Goal: Task Accomplishment & Management: Use online tool/utility

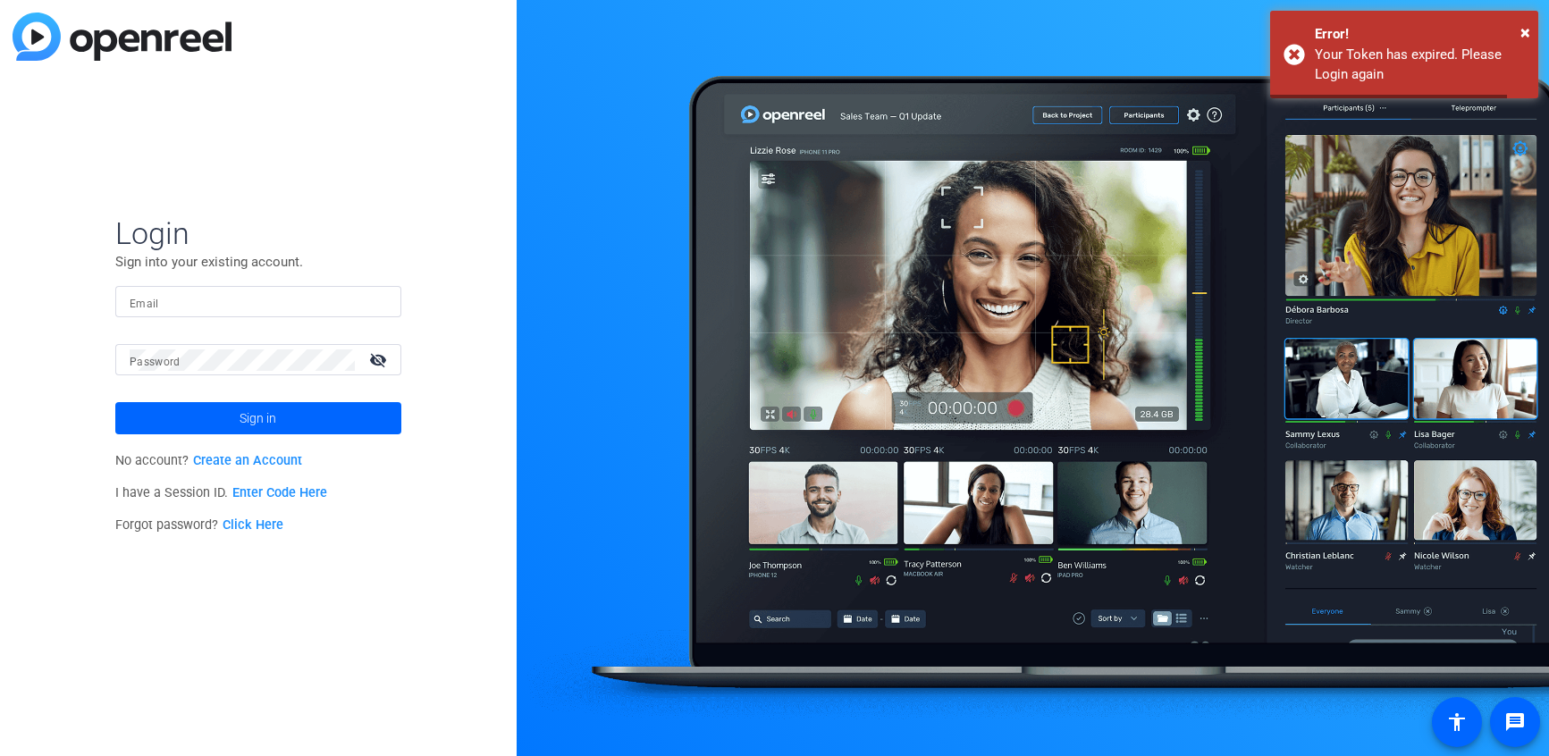
type input "[EMAIL_ADDRESS][DOMAIN_NAME]"
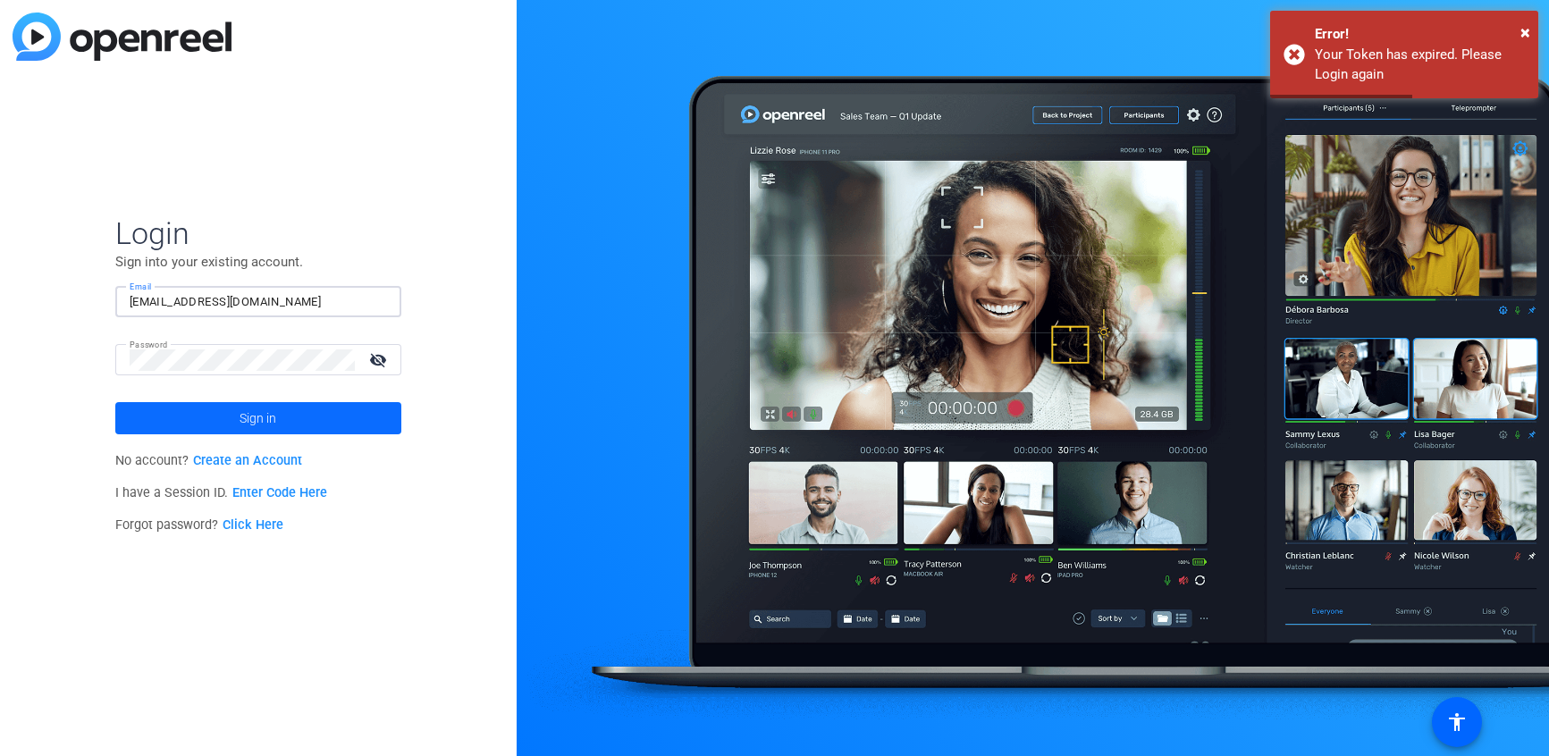
click at [261, 423] on span "Sign in" at bounding box center [258, 418] width 37 height 45
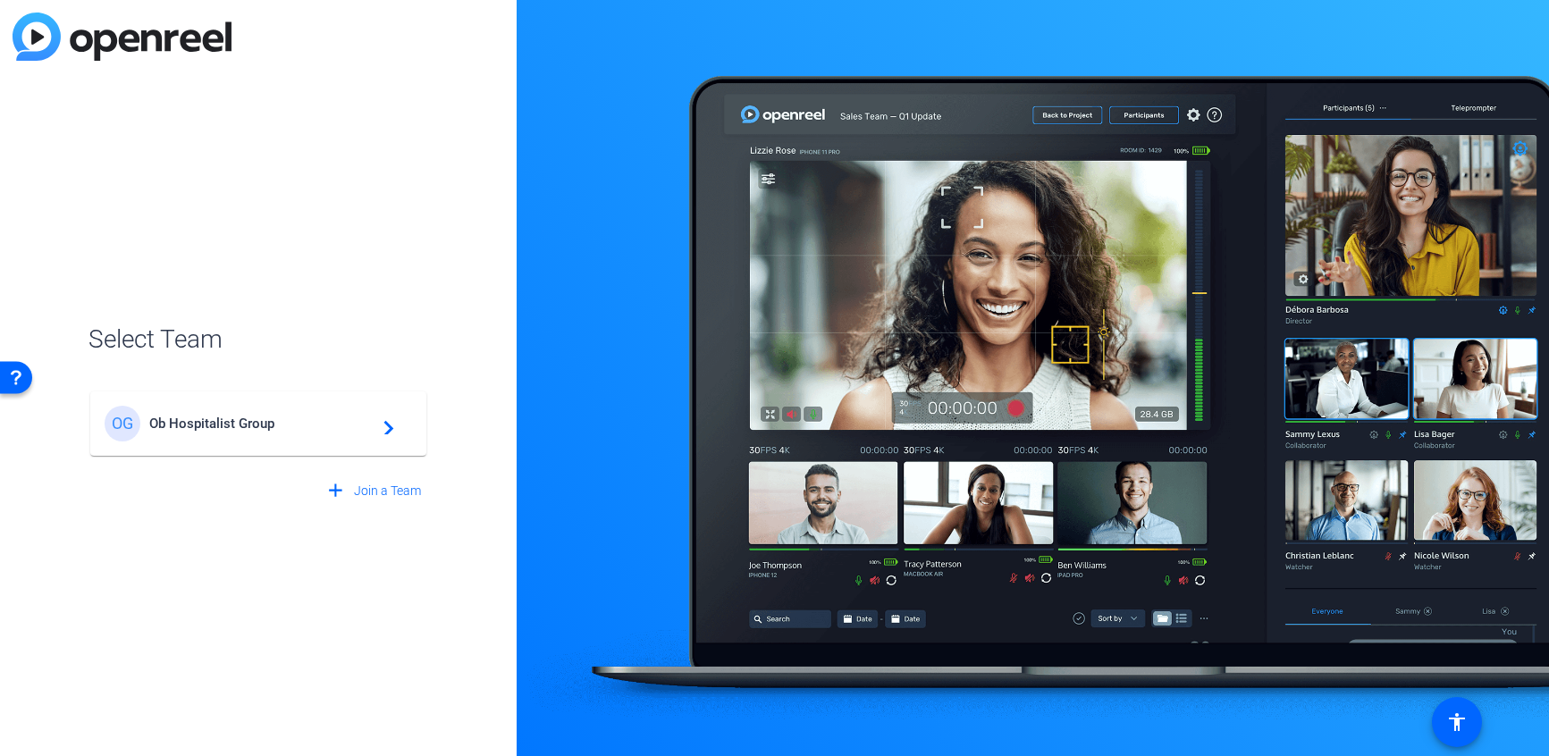
click at [221, 426] on span "Ob Hospitalist Group" at bounding box center [260, 424] width 223 height 16
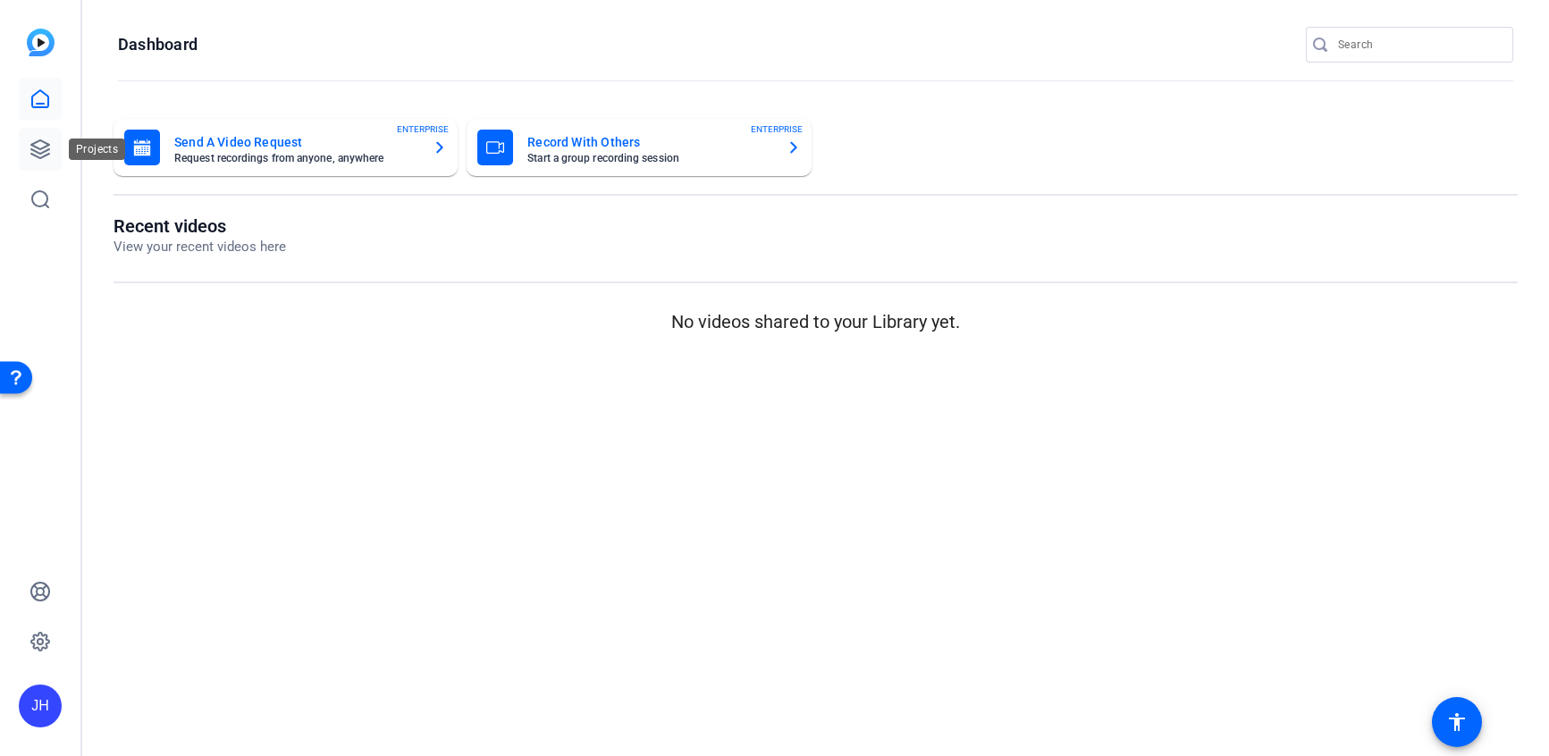
click at [39, 152] on icon at bounding box center [40, 149] width 18 height 18
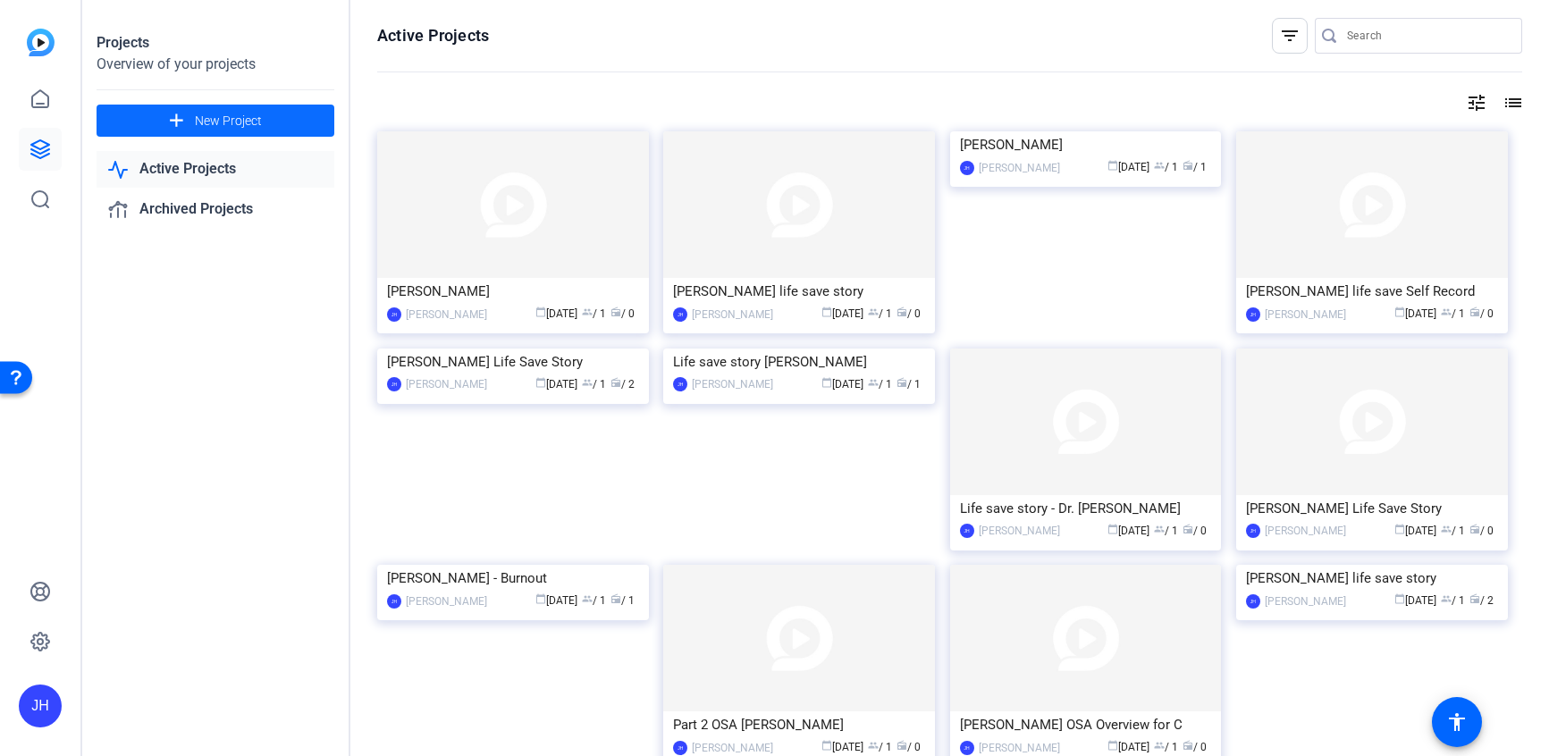
click at [213, 129] on span "New Project" at bounding box center [228, 121] width 67 height 19
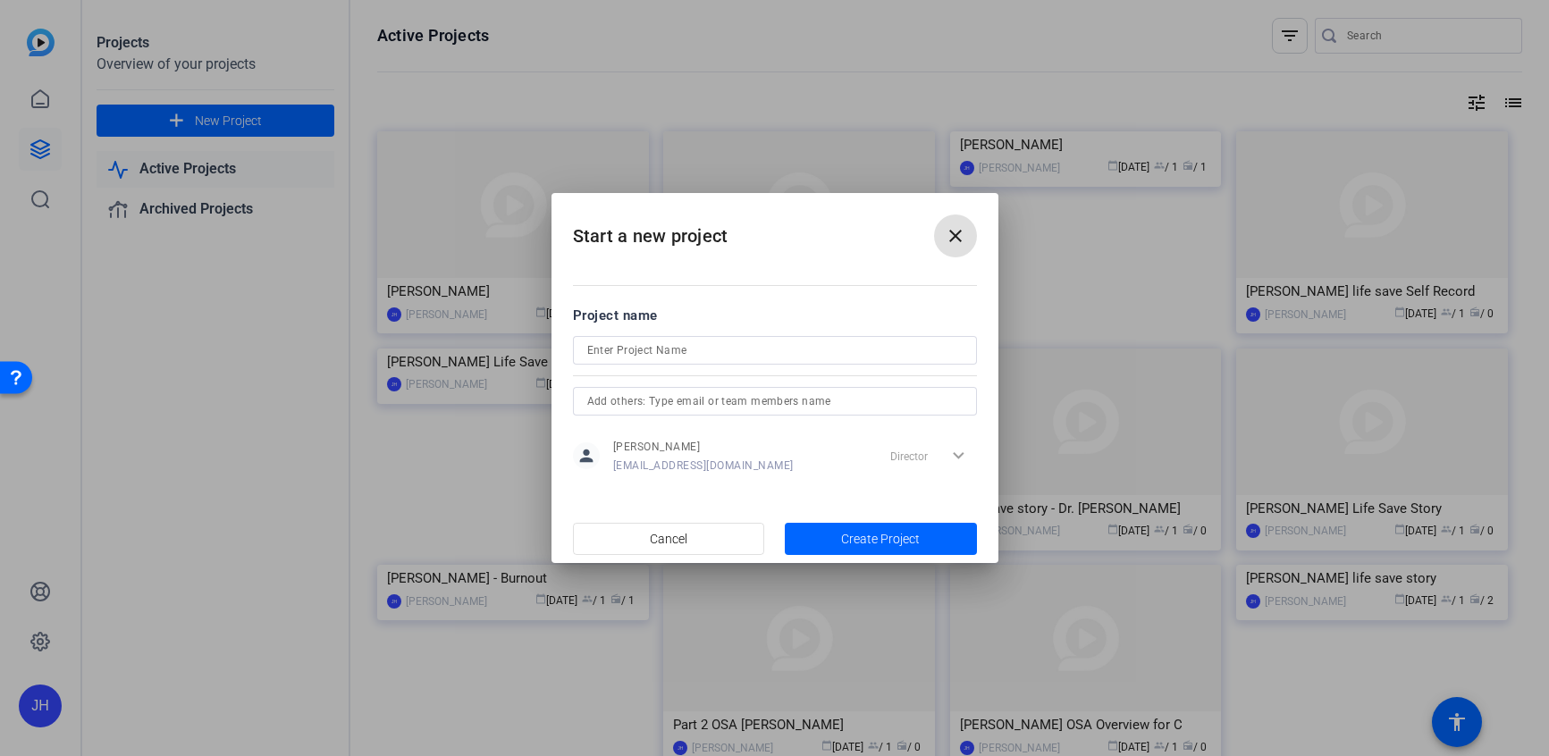
click at [627, 350] on input at bounding box center [774, 350] width 375 height 21
type input "Dr. Deborah Edgeworth Life Save Story"
click at [853, 538] on span "Create Project" at bounding box center [880, 539] width 79 height 19
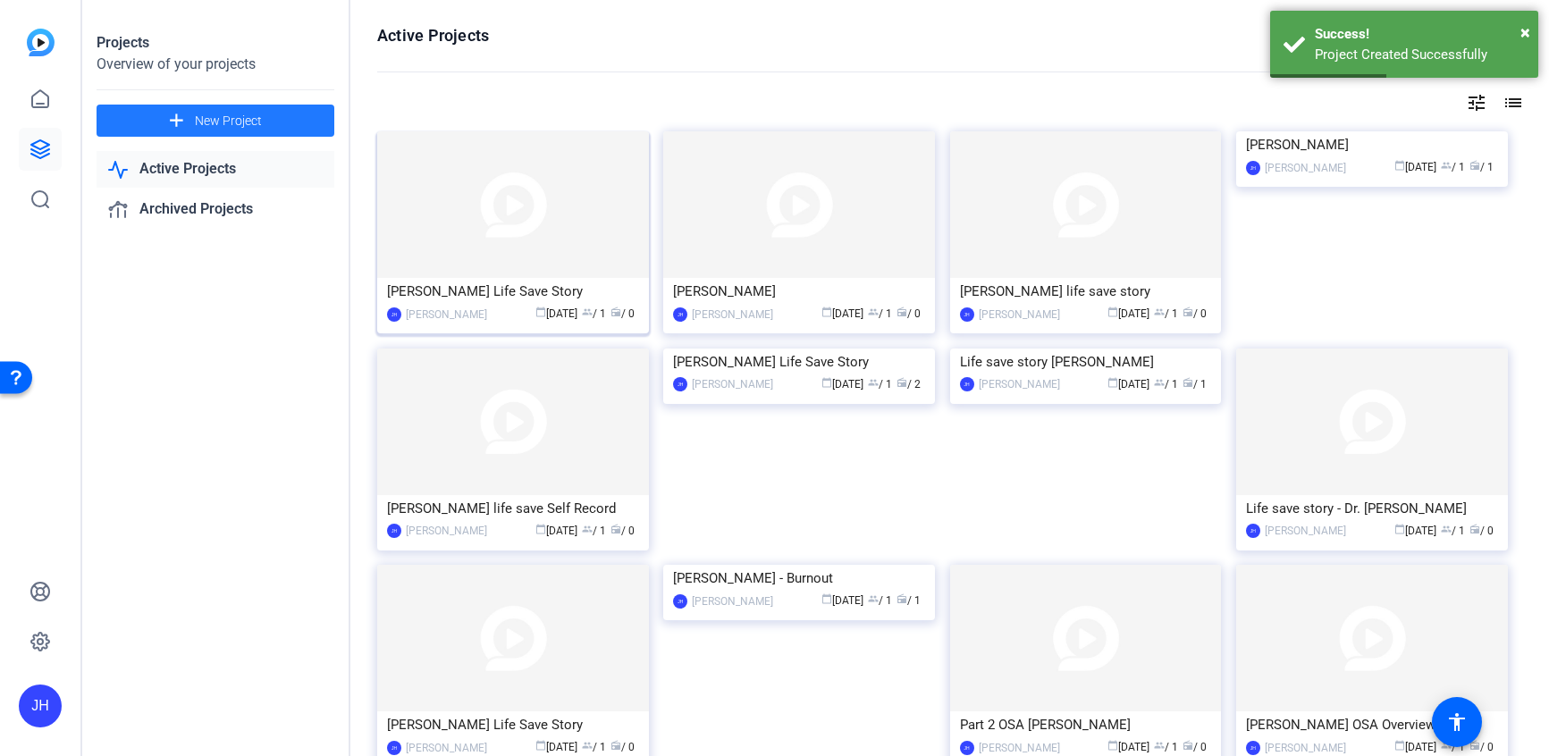
click at [459, 286] on div "Dr. Deborah Edgeworth Life Save Story" at bounding box center [513, 291] width 252 height 27
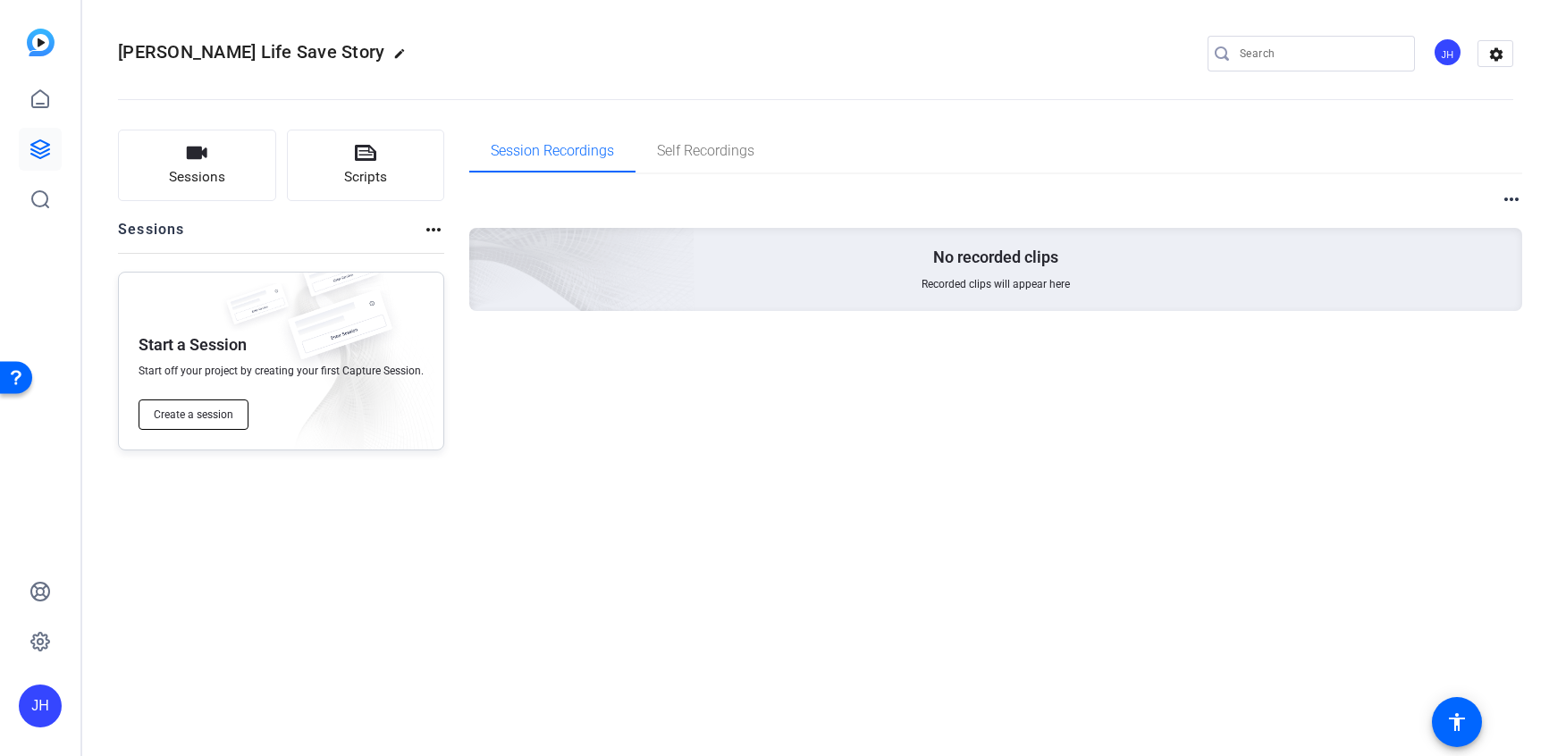
click at [224, 406] on button "Create a session" at bounding box center [194, 415] width 110 height 30
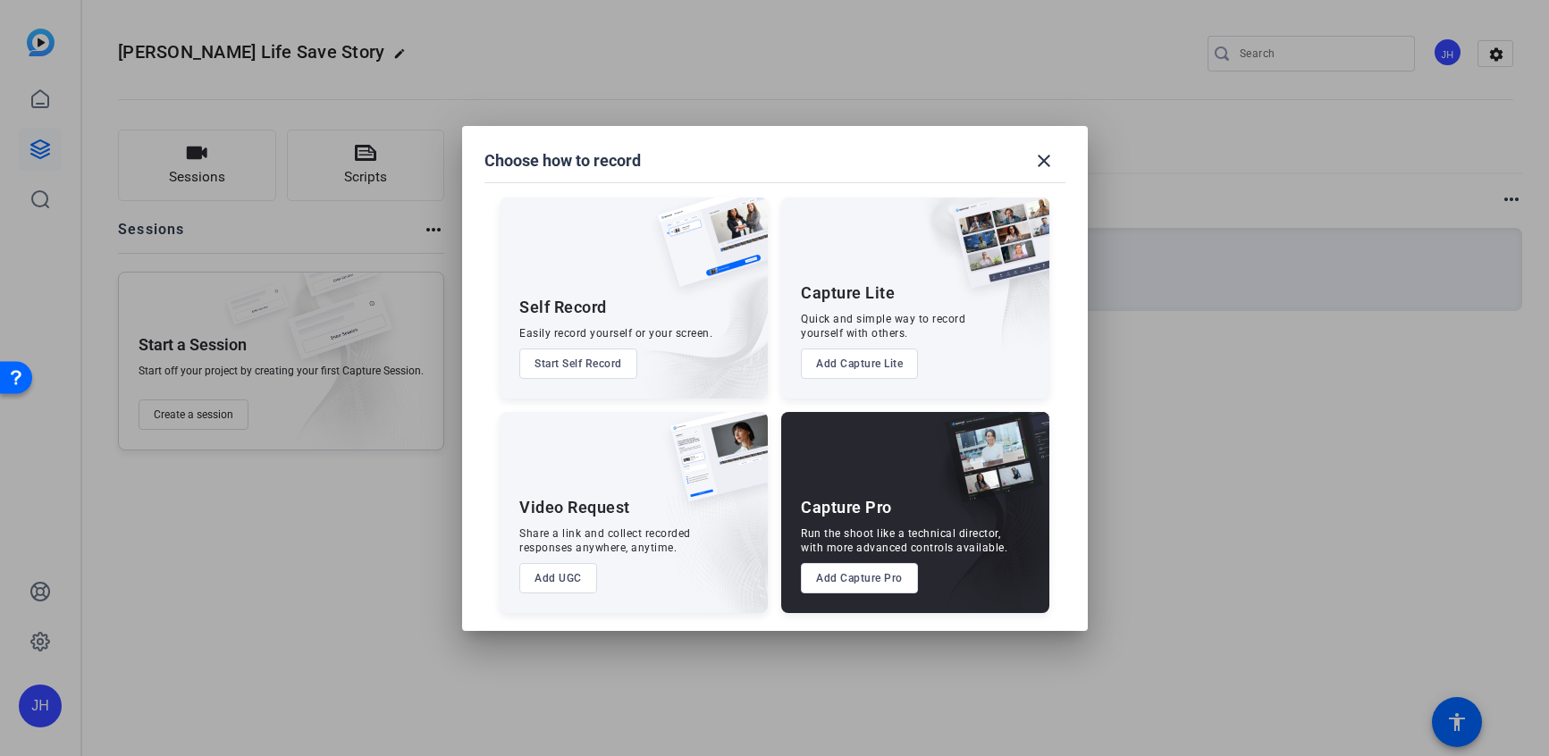
click at [877, 589] on button "Add Capture Pro" at bounding box center [859, 578] width 117 height 30
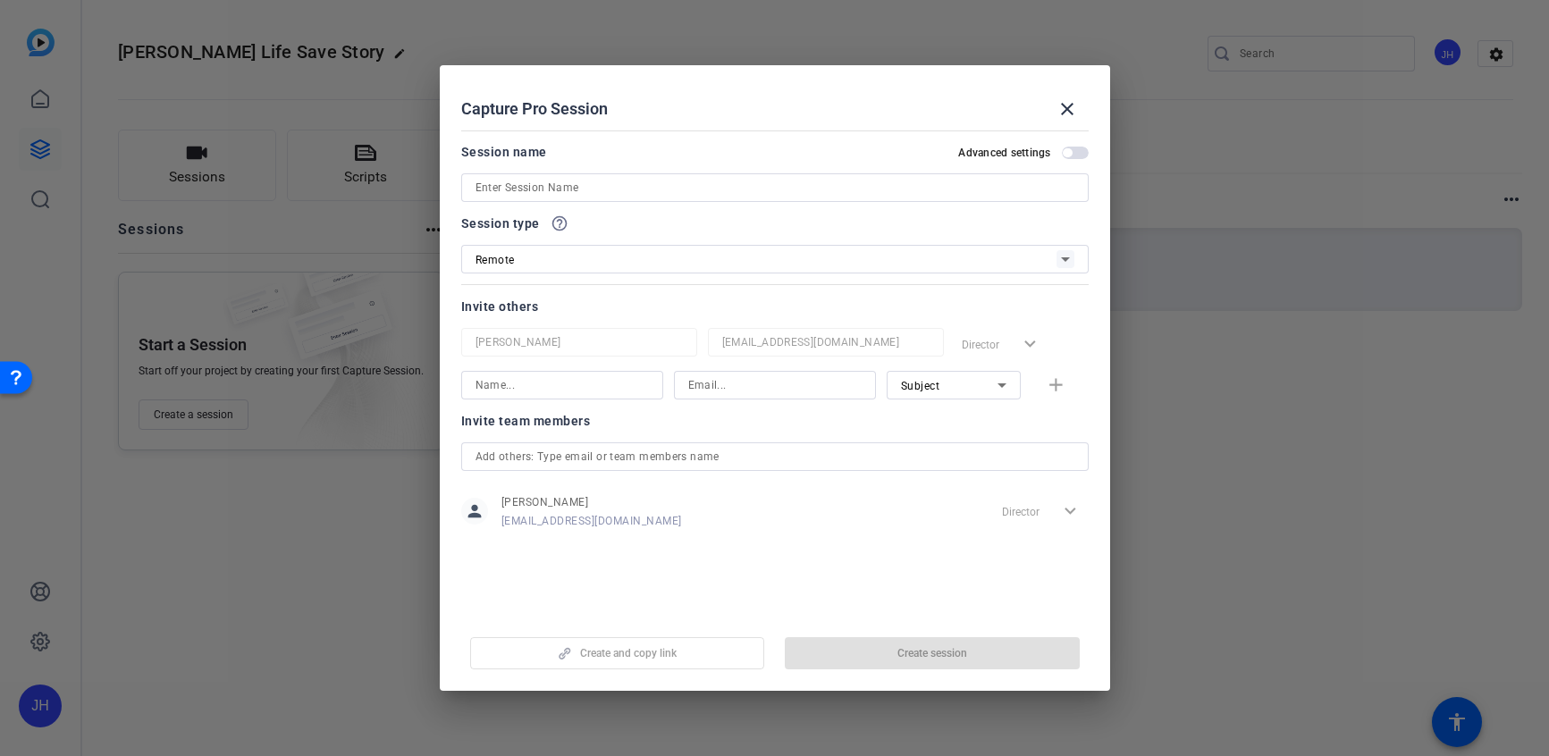
click at [626, 191] on input at bounding box center [775, 187] width 599 height 21
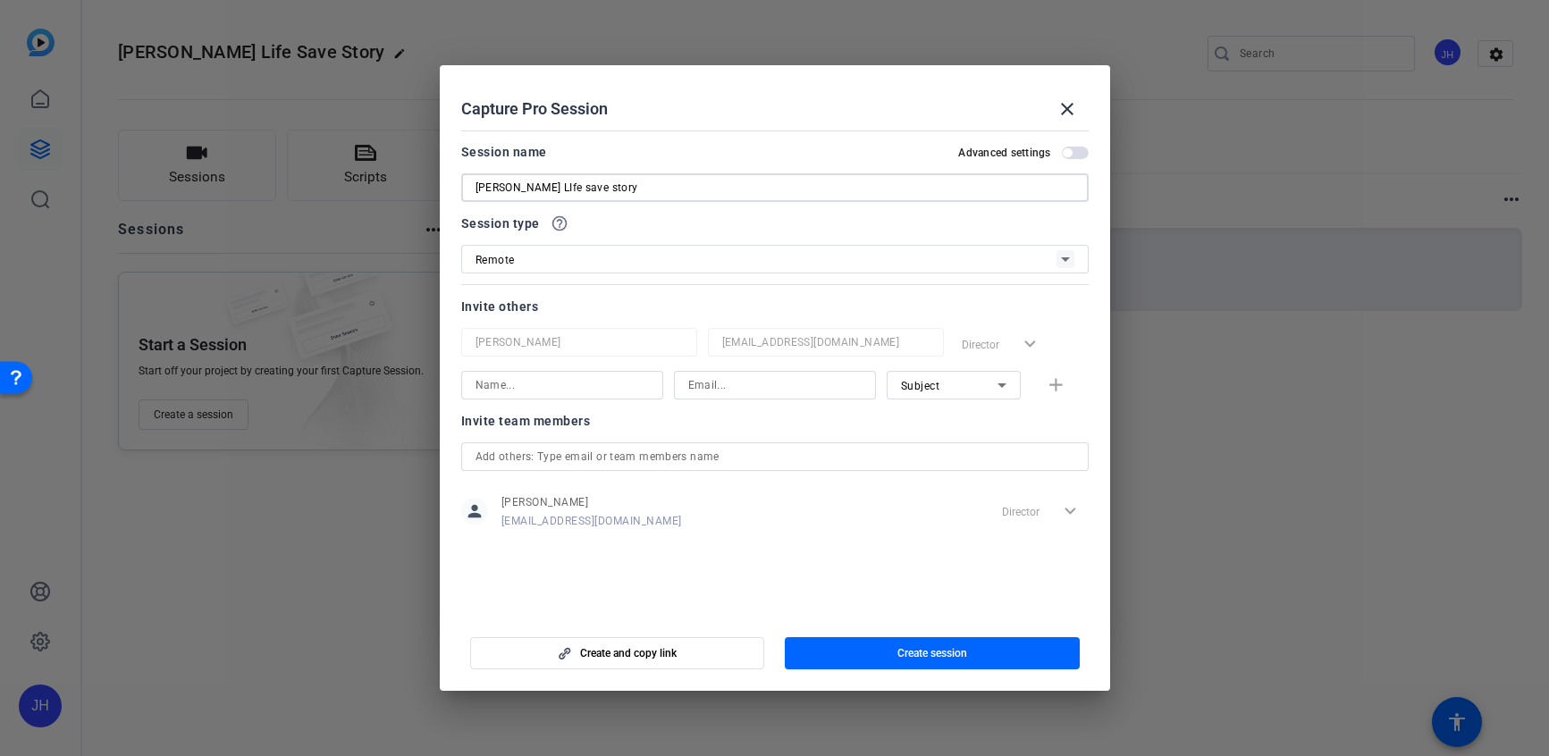
type input "[PERSON_NAME] LIfe save story"
click at [623, 389] on input at bounding box center [562, 385] width 173 height 21
type input "Dr. Deborah Edgeworth"
paste input "mailto:dedgeworth@obhg.com"
drag, startPoint x: 722, startPoint y: 388, endPoint x: 734, endPoint y: 388, distance: 11.6
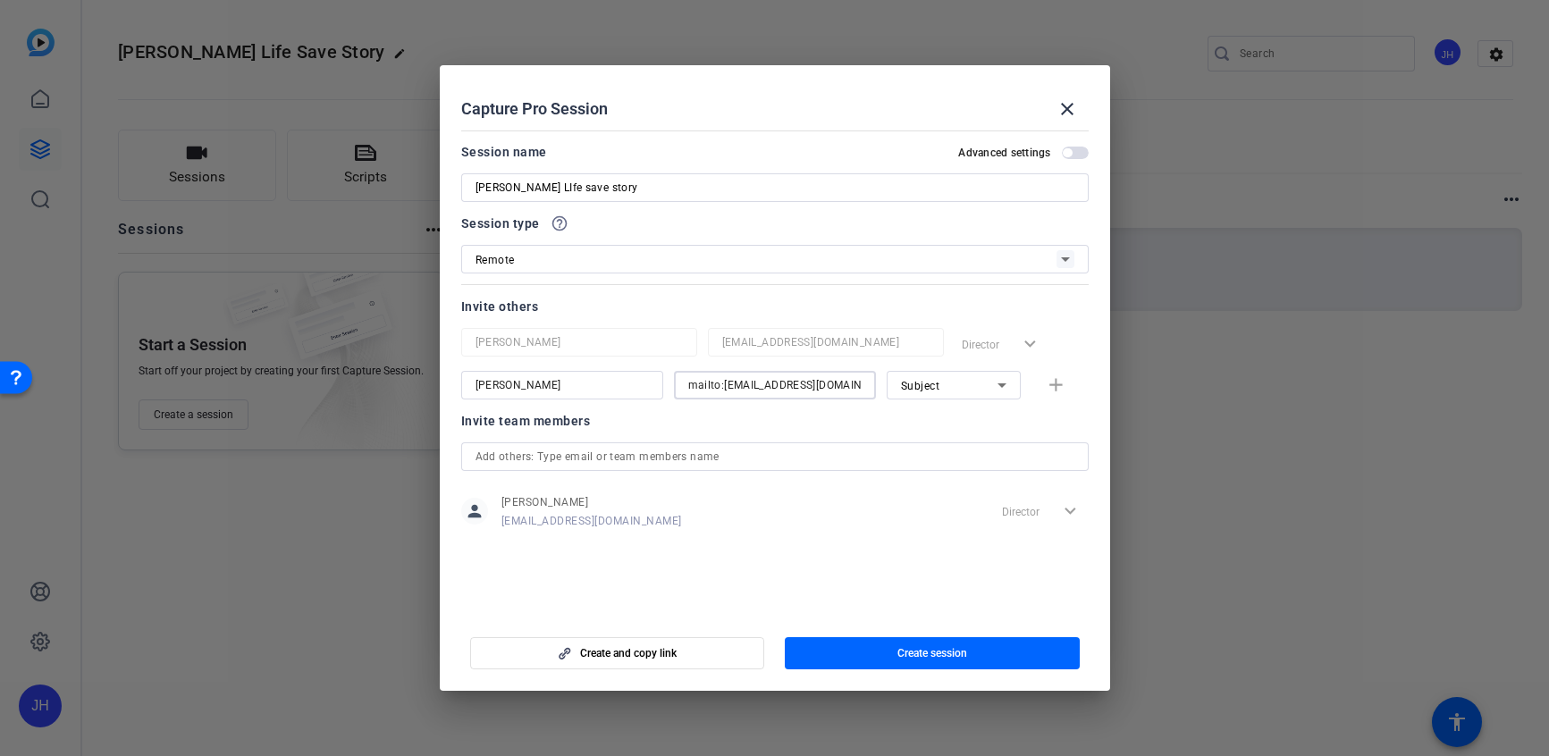
click at [722, 388] on input "mailto:dedgeworth@obhg.com" at bounding box center [774, 385] width 173 height 21
type input "dedgeworth@obhg.com"
click at [914, 653] on span "Create session" at bounding box center [932, 653] width 70 height 14
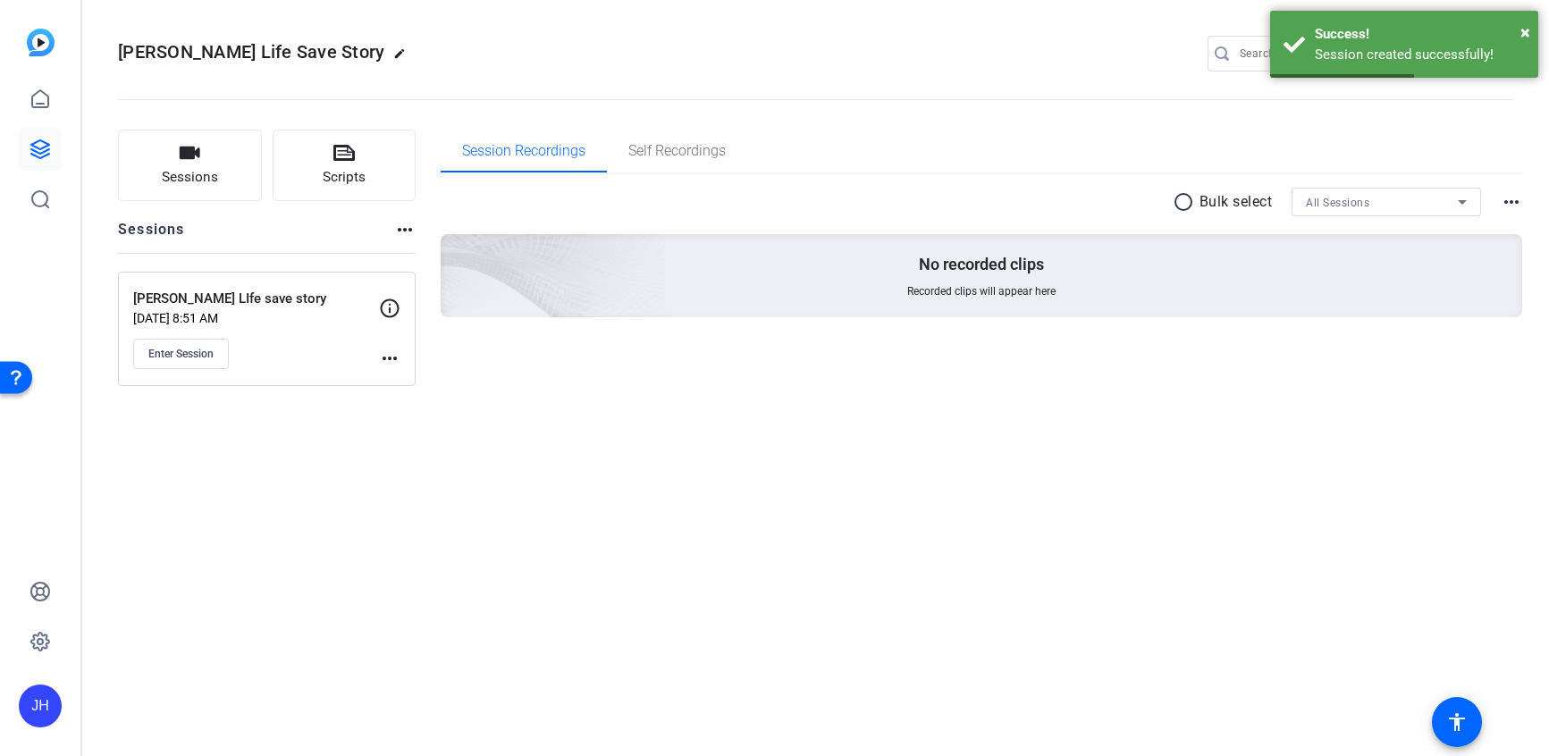
click at [394, 360] on mat-icon "more_horiz" at bounding box center [389, 358] width 21 height 21
click at [326, 359] on div at bounding box center [774, 378] width 1549 height 756
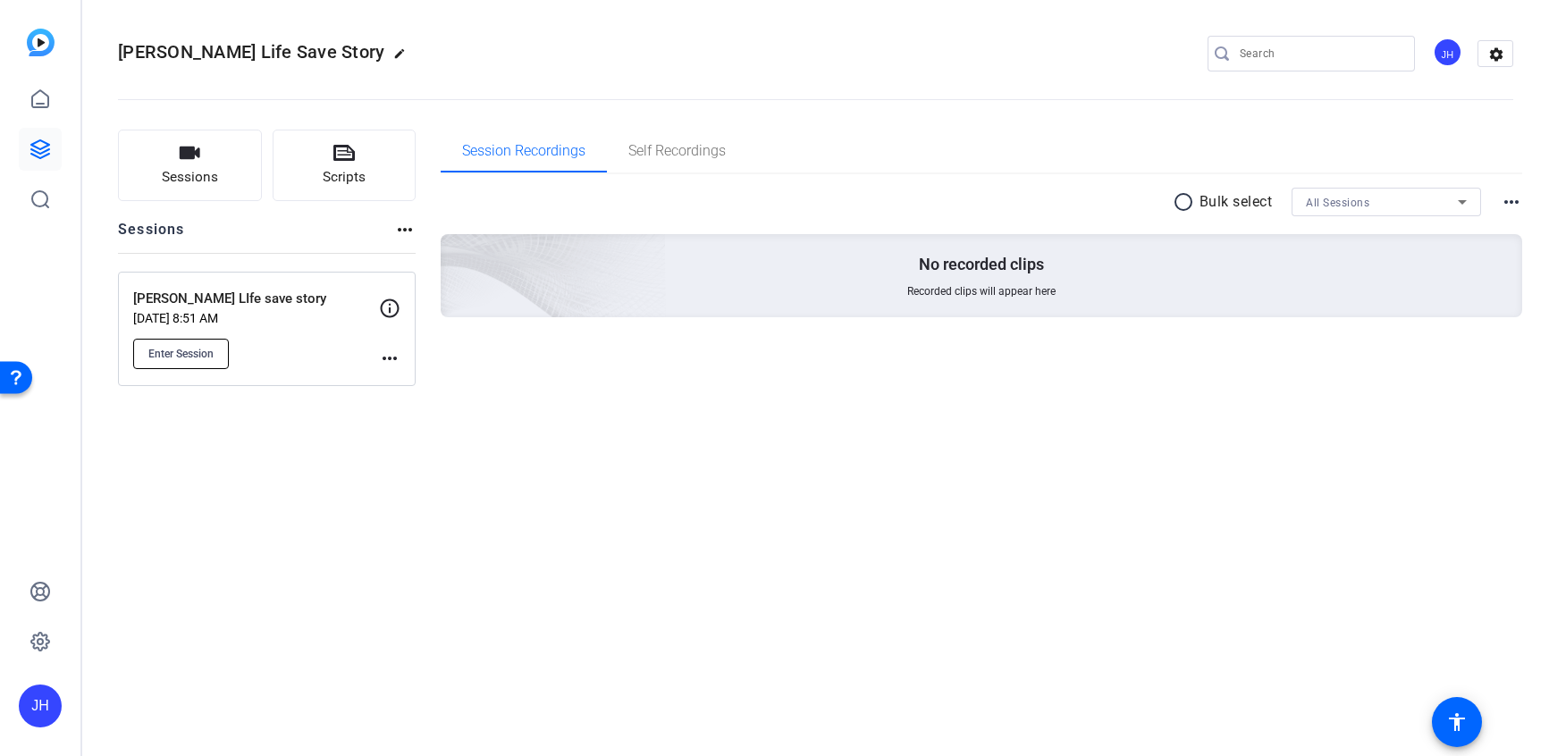
click at [170, 349] on span "Enter Session" at bounding box center [180, 354] width 65 height 14
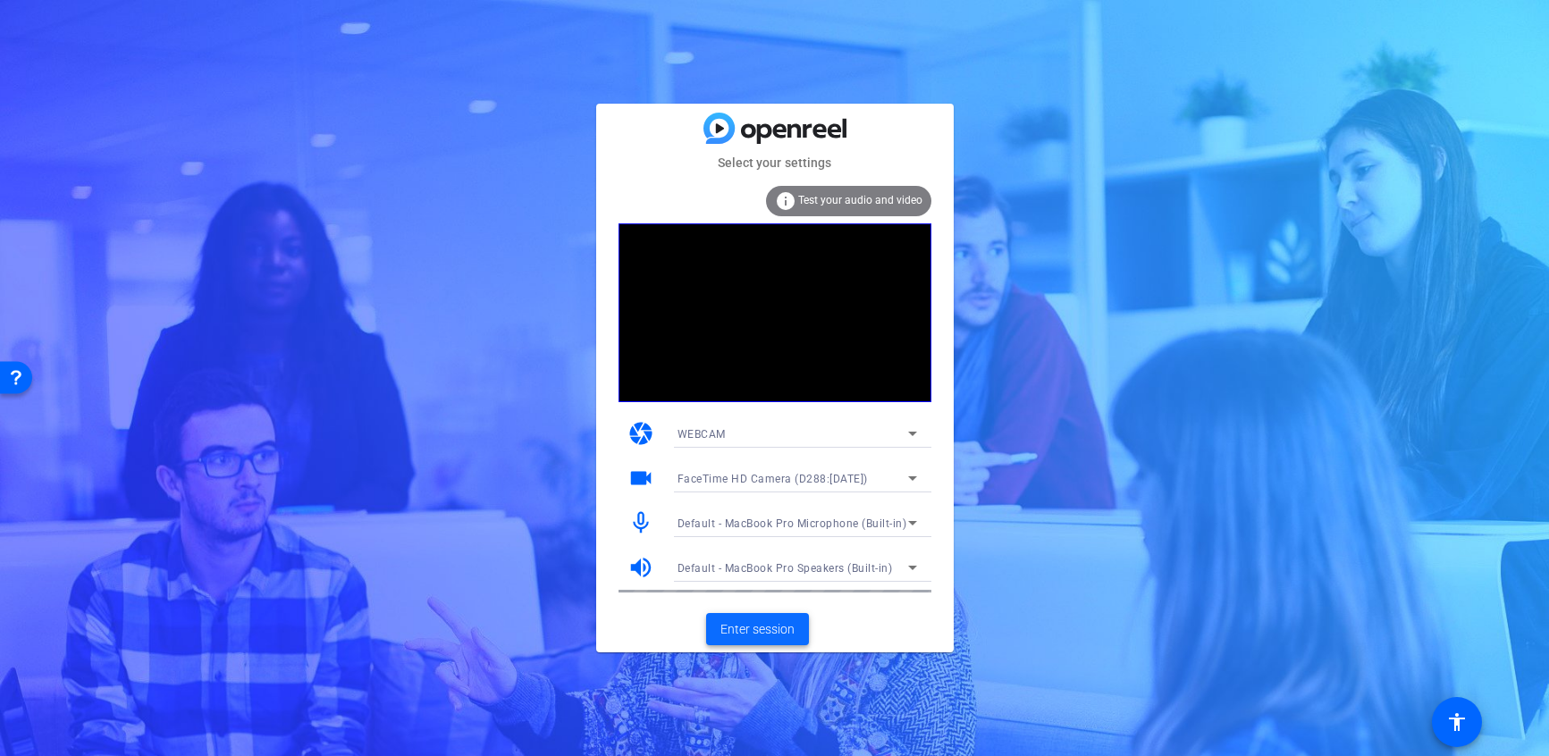
click at [765, 632] on span "Enter session" at bounding box center [757, 629] width 74 height 19
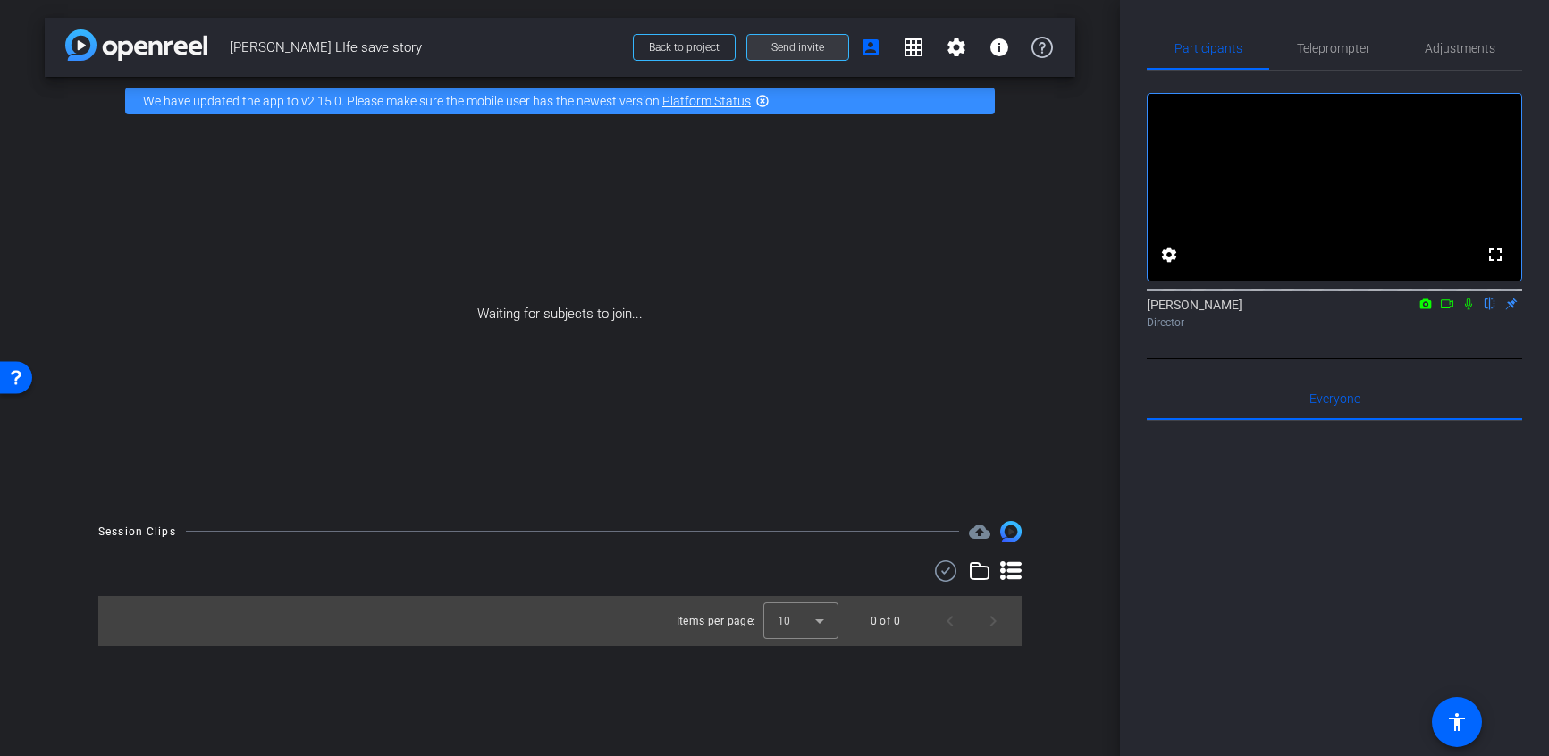
click at [800, 46] on span "Send invite" at bounding box center [797, 47] width 53 height 14
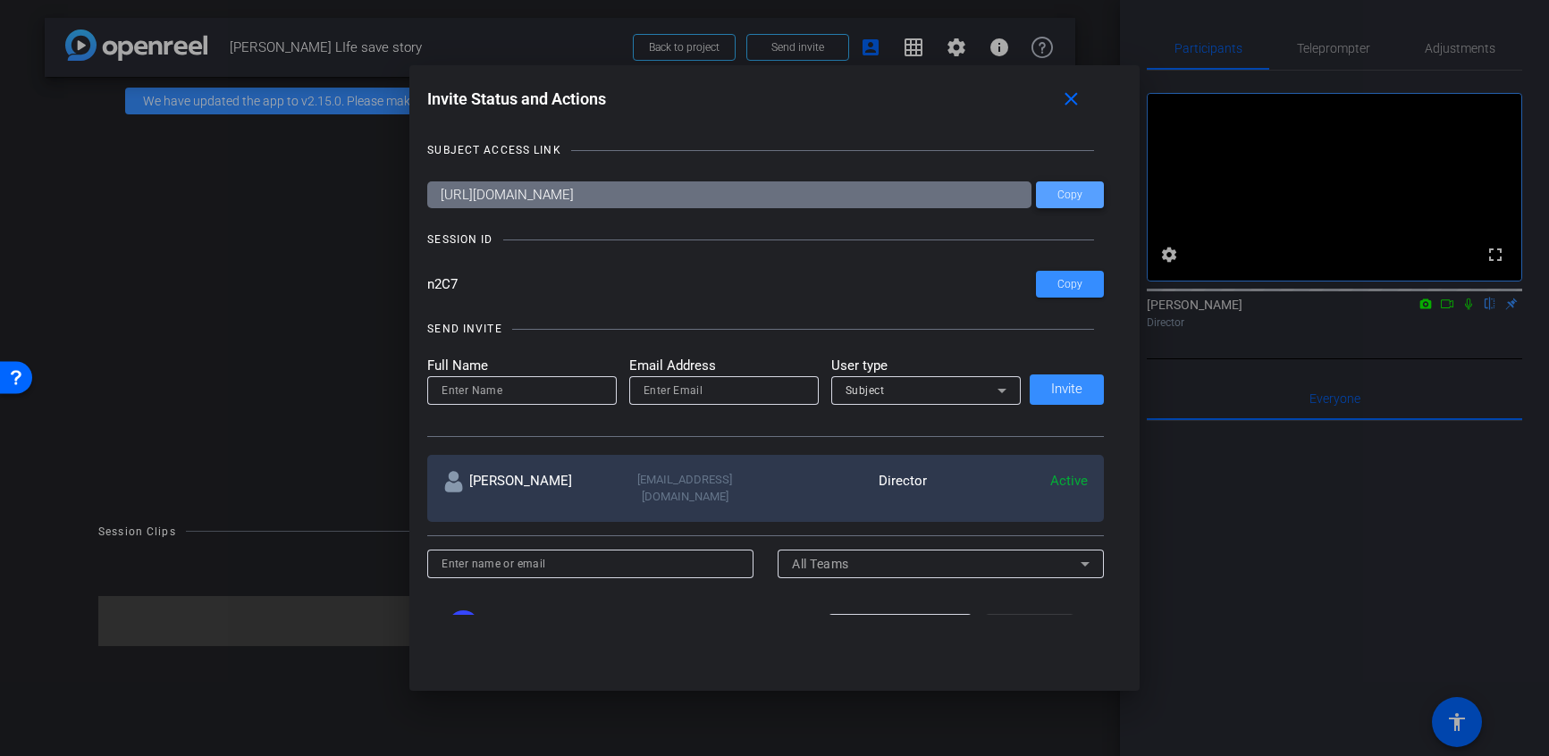
click at [1070, 202] on span at bounding box center [1070, 194] width 68 height 43
click at [1075, 101] on mat-icon "close" at bounding box center [1071, 99] width 22 height 22
